Goal: Find specific page/section: Find specific page/section

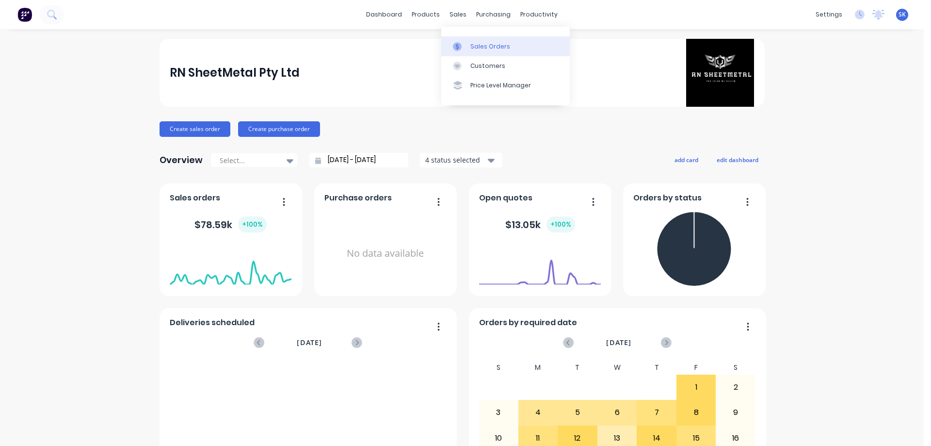
click at [463, 45] on div at bounding box center [460, 46] width 15 height 9
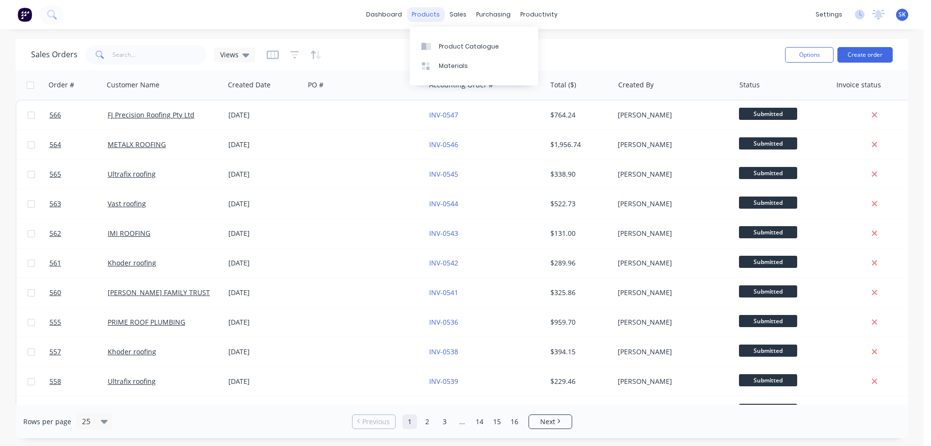
click at [436, 15] on div "products" at bounding box center [426, 14] width 38 height 15
click at [454, 45] on div "Product Catalogue" at bounding box center [469, 46] width 60 height 9
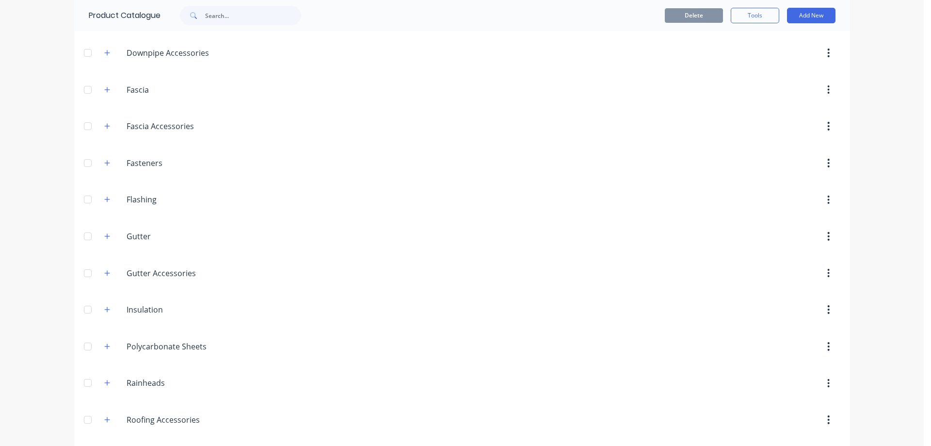
scroll to position [194, 0]
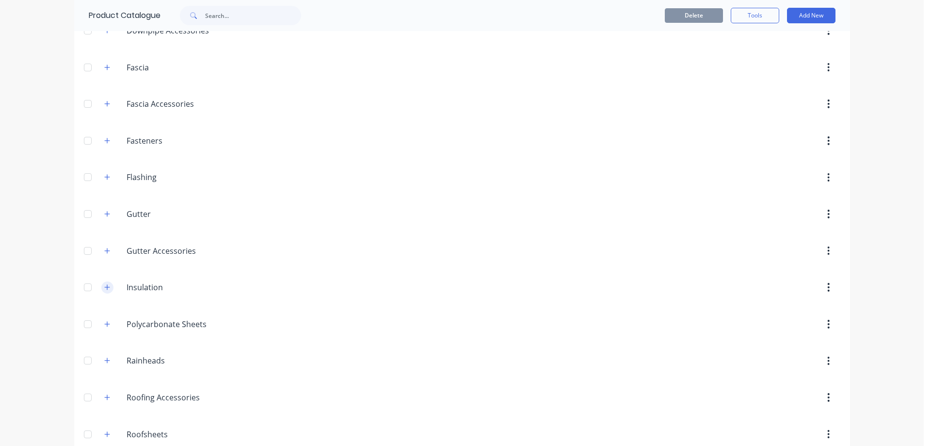
click at [106, 289] on icon "button" at bounding box center [107, 287] width 6 height 7
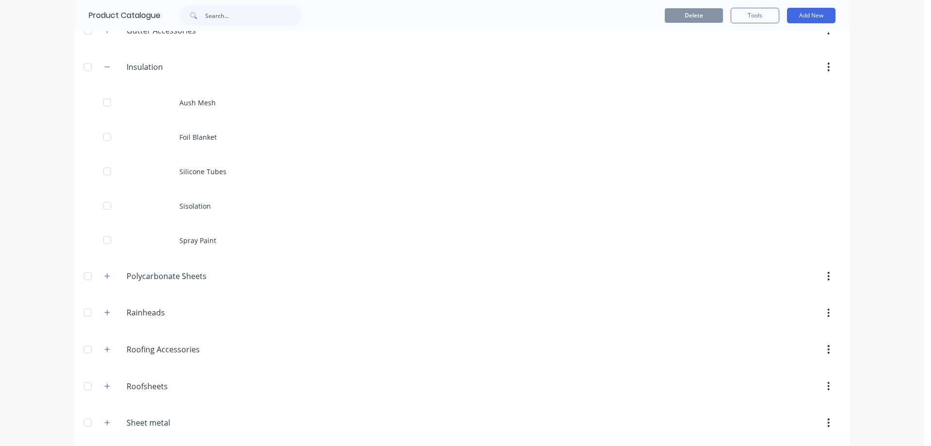
scroll to position [456, 0]
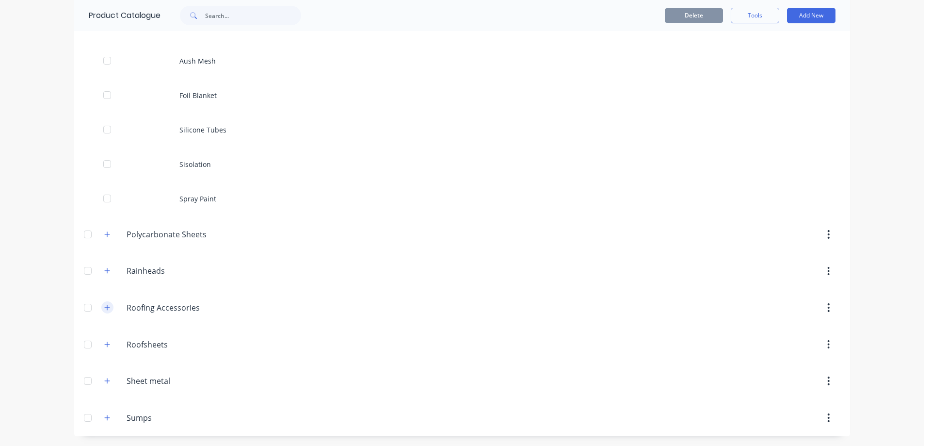
click at [104, 310] on icon "button" at bounding box center [107, 307] width 6 height 7
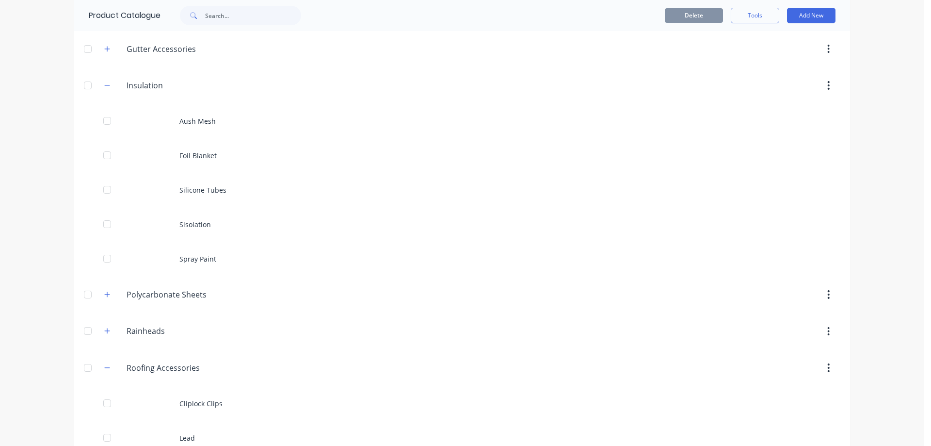
scroll to position [310, 0]
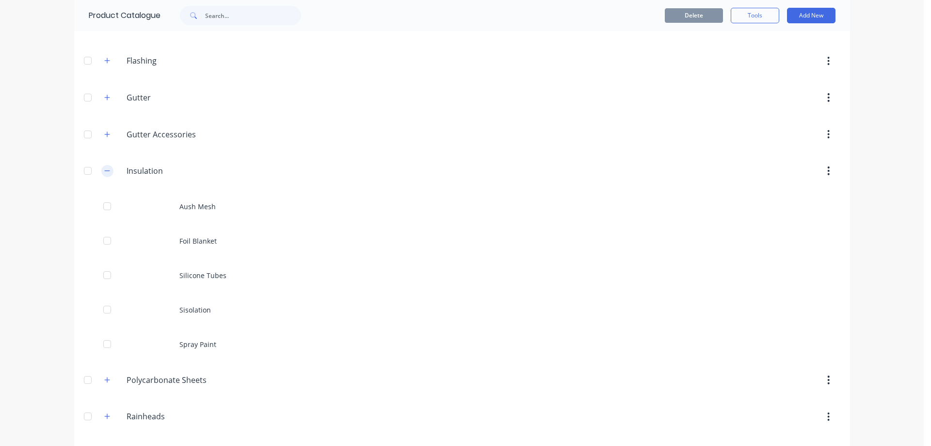
click at [101, 169] on button "button" at bounding box center [107, 171] width 12 height 12
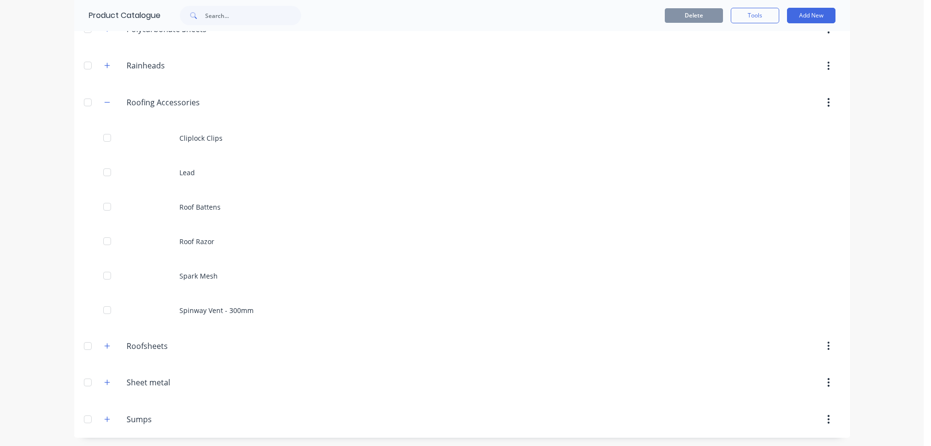
scroll to position [490, 0]
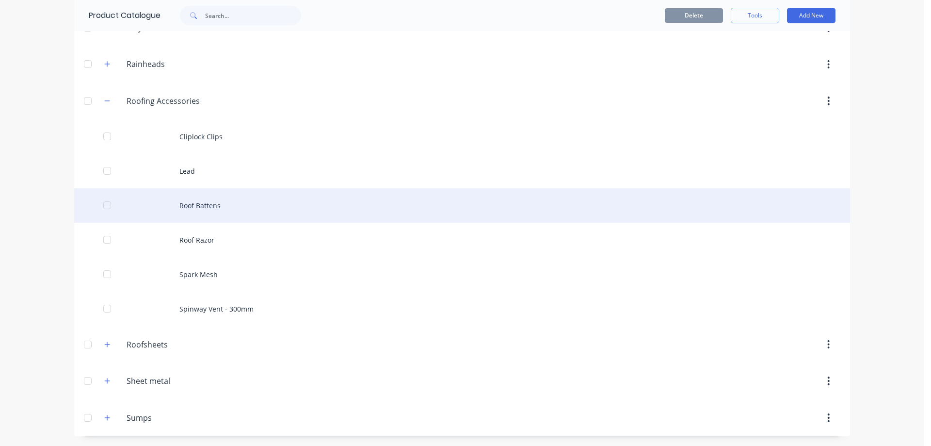
click at [217, 202] on div "Roof Battens" at bounding box center [462, 205] width 776 height 34
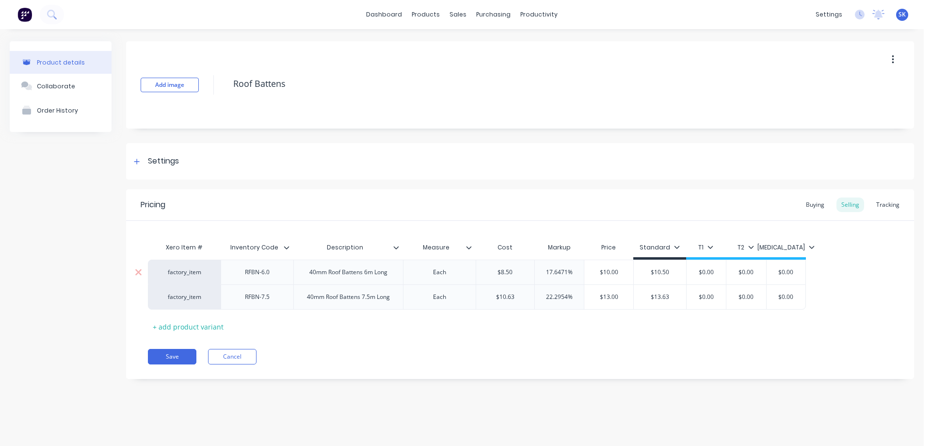
click at [269, 280] on div "RFBN-6.0" at bounding box center [257, 272] width 73 height 25
click at [886, 202] on div "Tracking" at bounding box center [888, 204] width 33 height 15
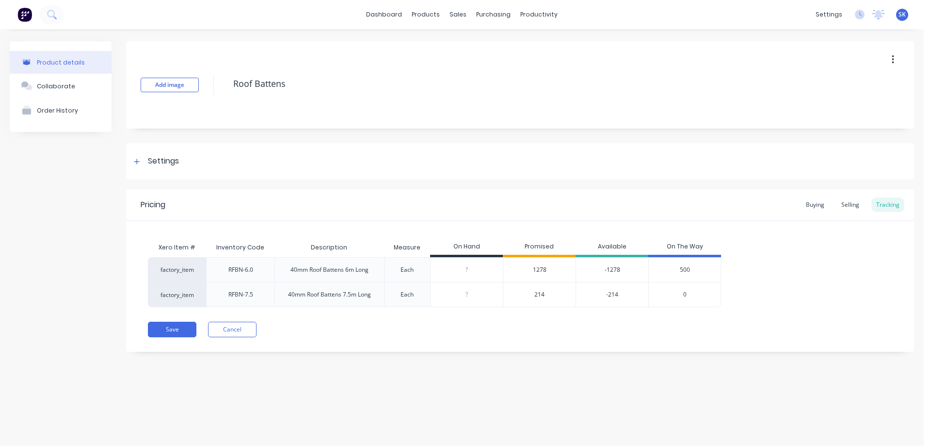
click at [543, 270] on span "1278" at bounding box center [540, 269] width 14 height 9
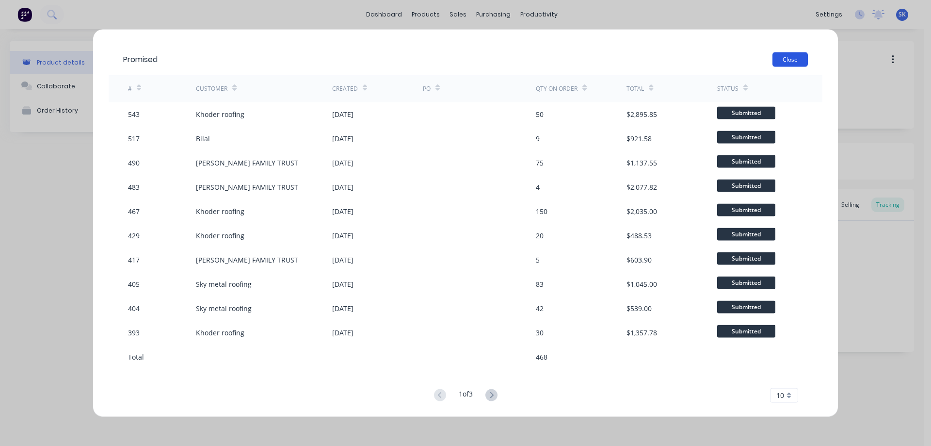
click at [784, 60] on button "Close" at bounding box center [790, 59] width 35 height 15
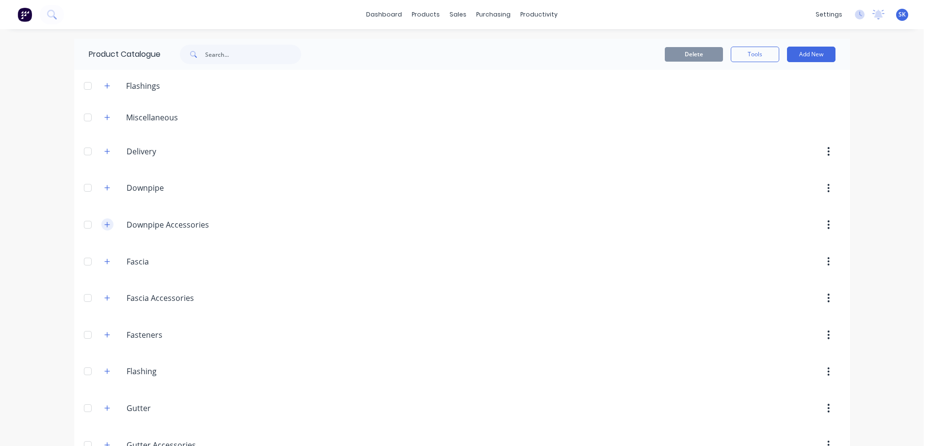
click at [105, 225] on icon "button" at bounding box center [107, 224] width 6 height 7
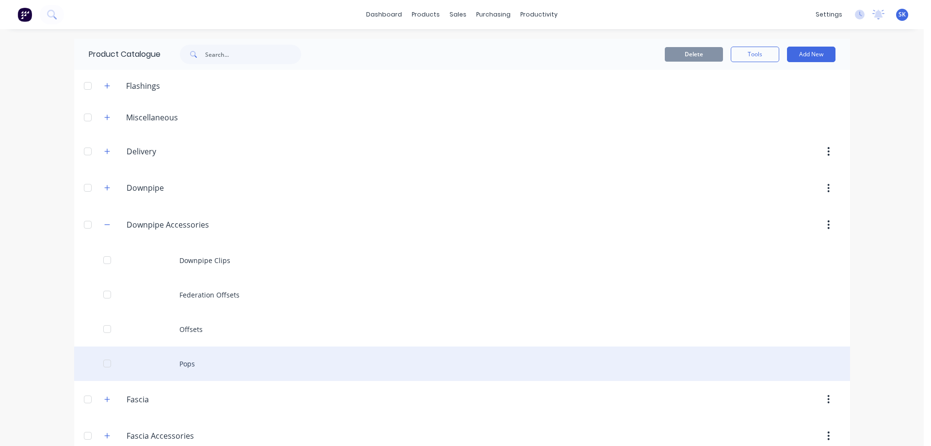
click at [175, 368] on div "Pops" at bounding box center [462, 363] width 776 height 34
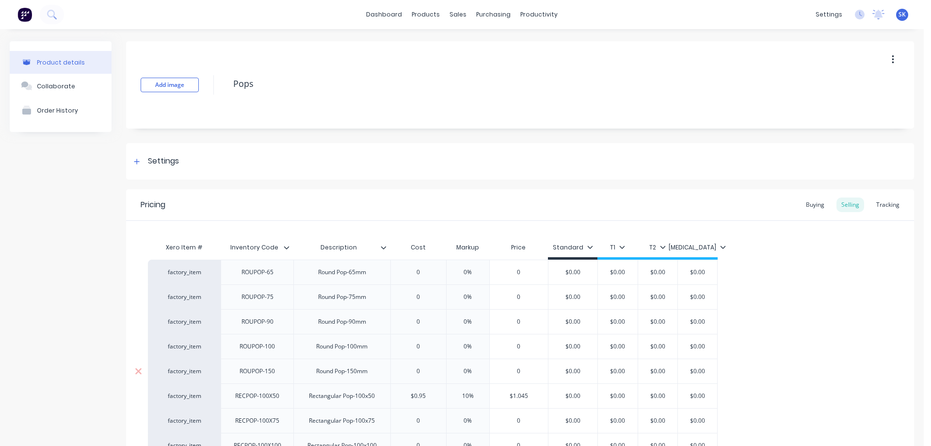
type textarea "x"
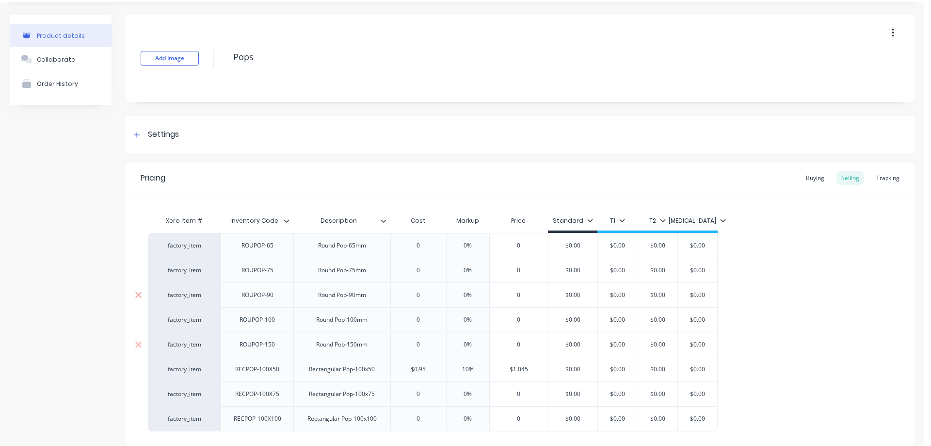
scroll to position [108, 0]
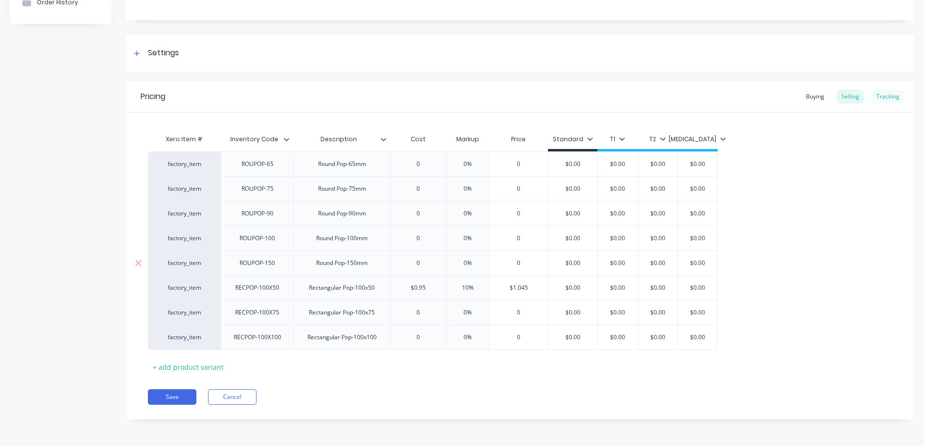
click at [878, 92] on div "Tracking" at bounding box center [888, 96] width 33 height 15
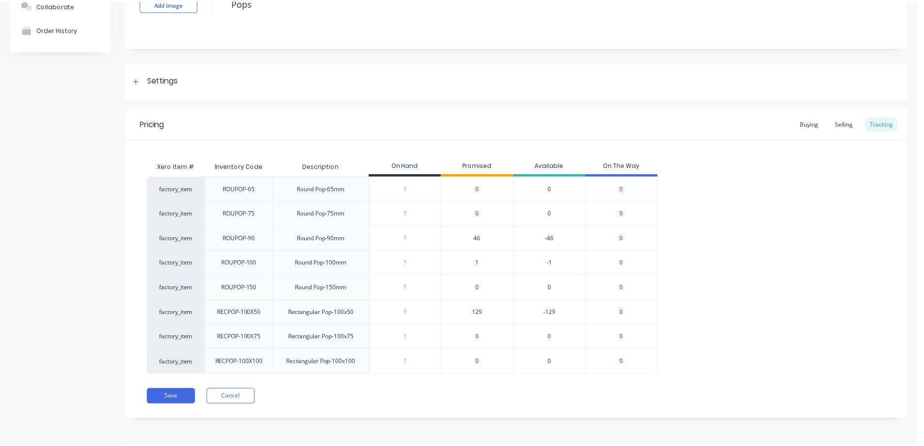
scroll to position [81, 0]
click at [484, 239] on span "46" at bounding box center [480, 238] width 7 height 9
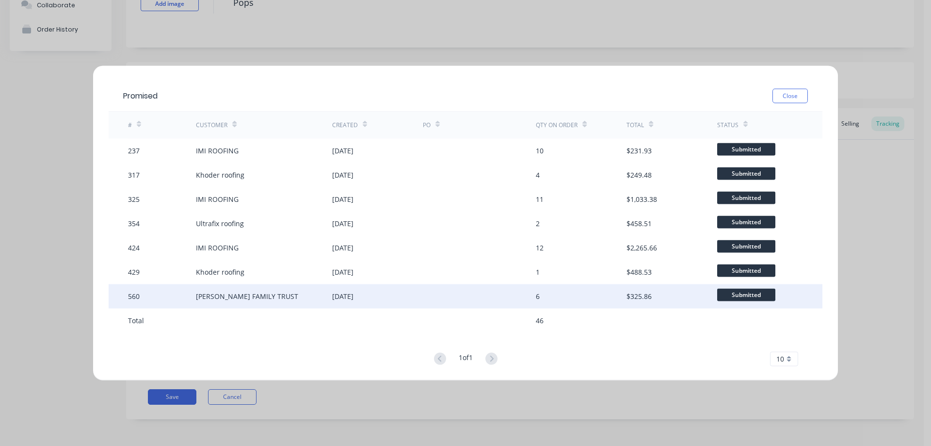
click at [539, 297] on div "6" at bounding box center [538, 296] width 4 height 10
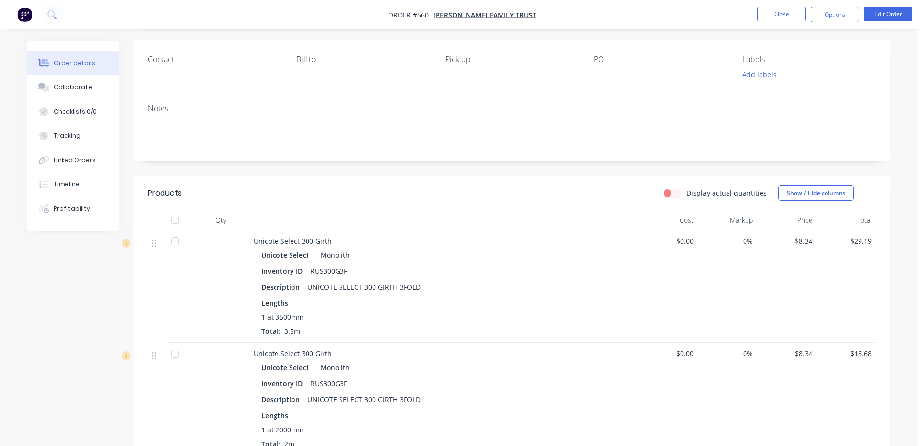
scroll to position [194, 0]
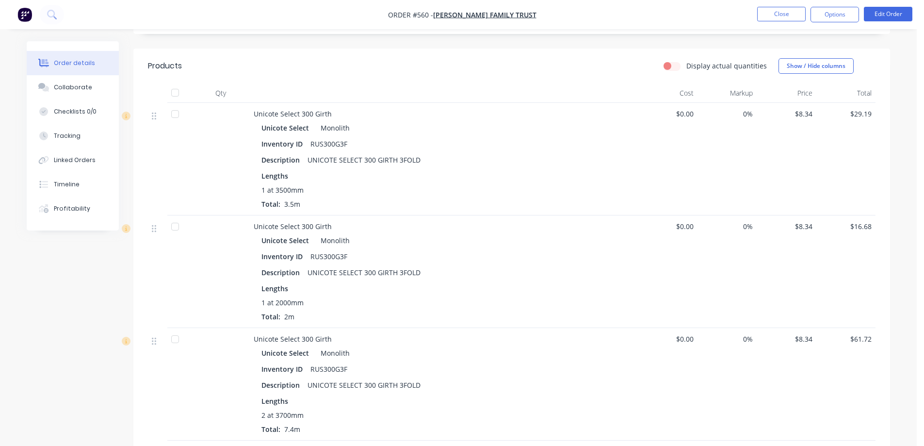
click at [17, 14] on img "button" at bounding box center [24, 14] width 15 height 15
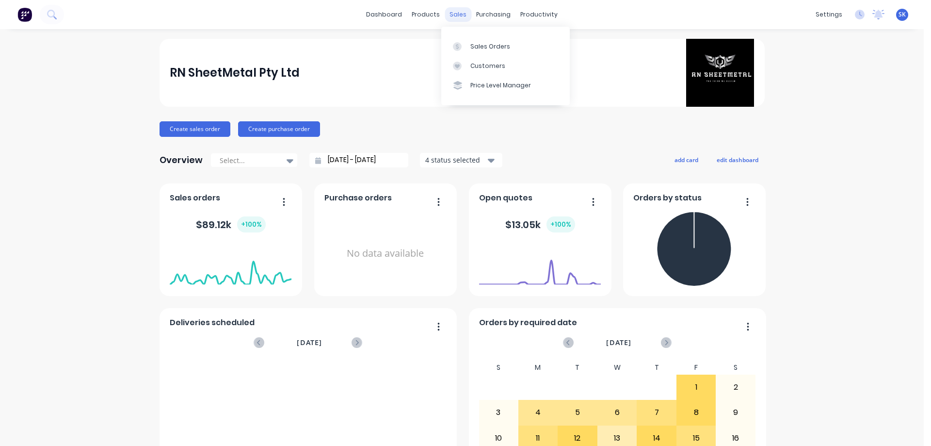
click at [457, 18] on div "sales" at bounding box center [458, 14] width 27 height 15
click at [486, 43] on div "Sales Orders" at bounding box center [491, 46] width 40 height 9
click at [445, 45] on div "Product Catalogue" at bounding box center [465, 46] width 60 height 9
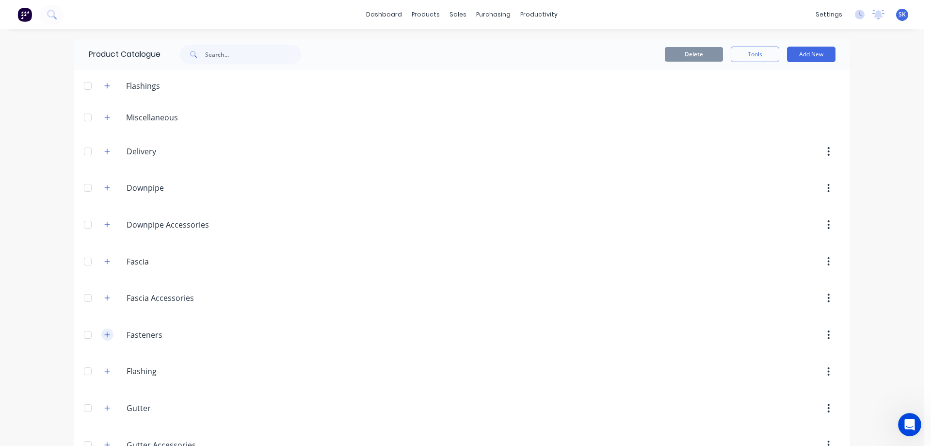
click at [101, 335] on button "button" at bounding box center [107, 334] width 12 height 12
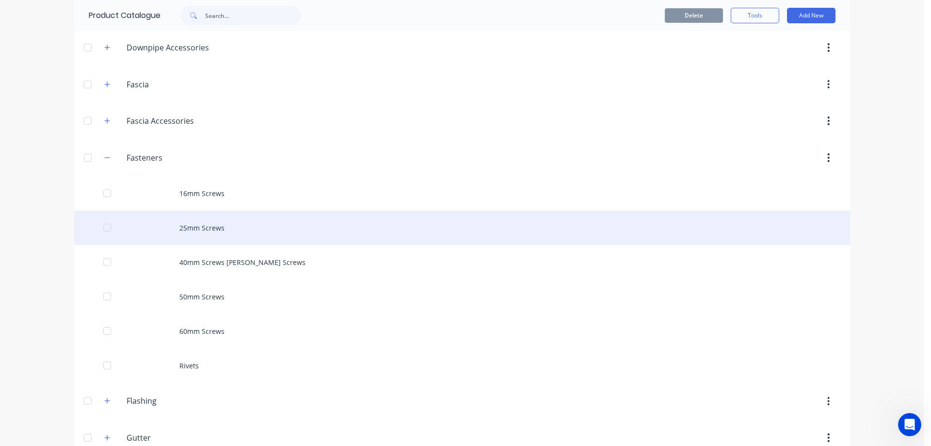
scroll to position [194, 0]
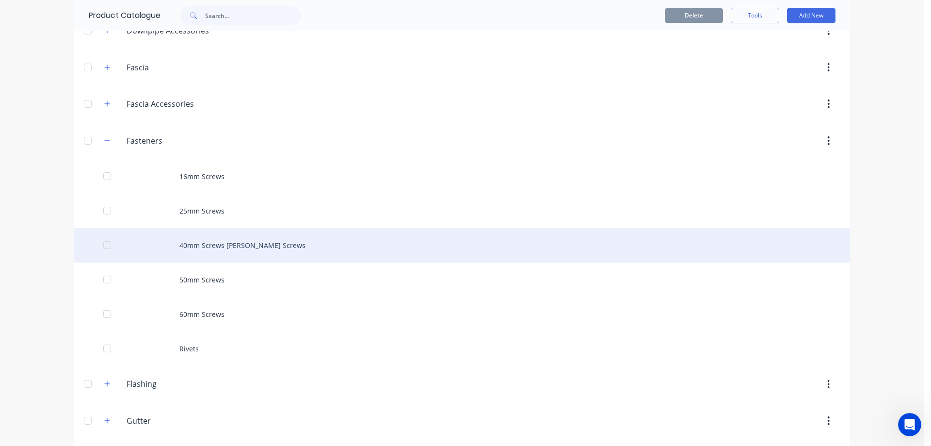
click at [215, 254] on div "40mm Screws [PERSON_NAME] Screws" at bounding box center [462, 245] width 776 height 34
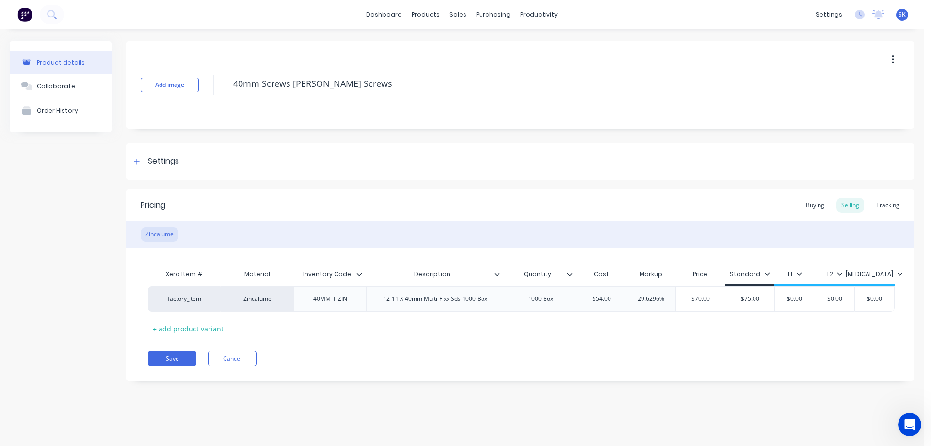
type textarea "x"
click at [24, 14] on img at bounding box center [24, 14] width 15 height 15
